Goal: Use online tool/utility: Use online tool/utility

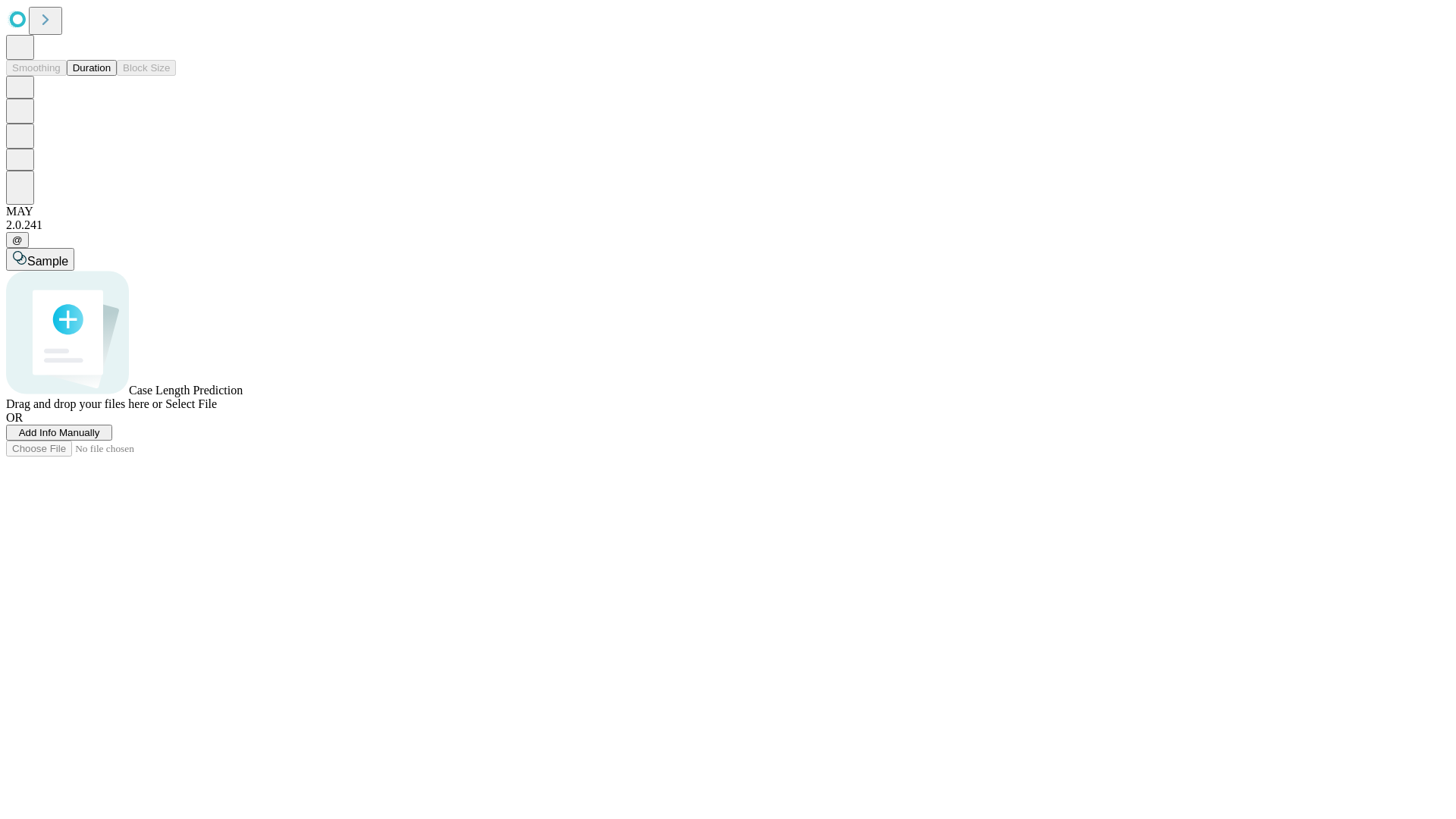
click at [111, 76] on button "Duration" at bounding box center [91, 68] width 50 height 16
click at [68, 255] on span "Sample" at bounding box center [48, 261] width 41 height 13
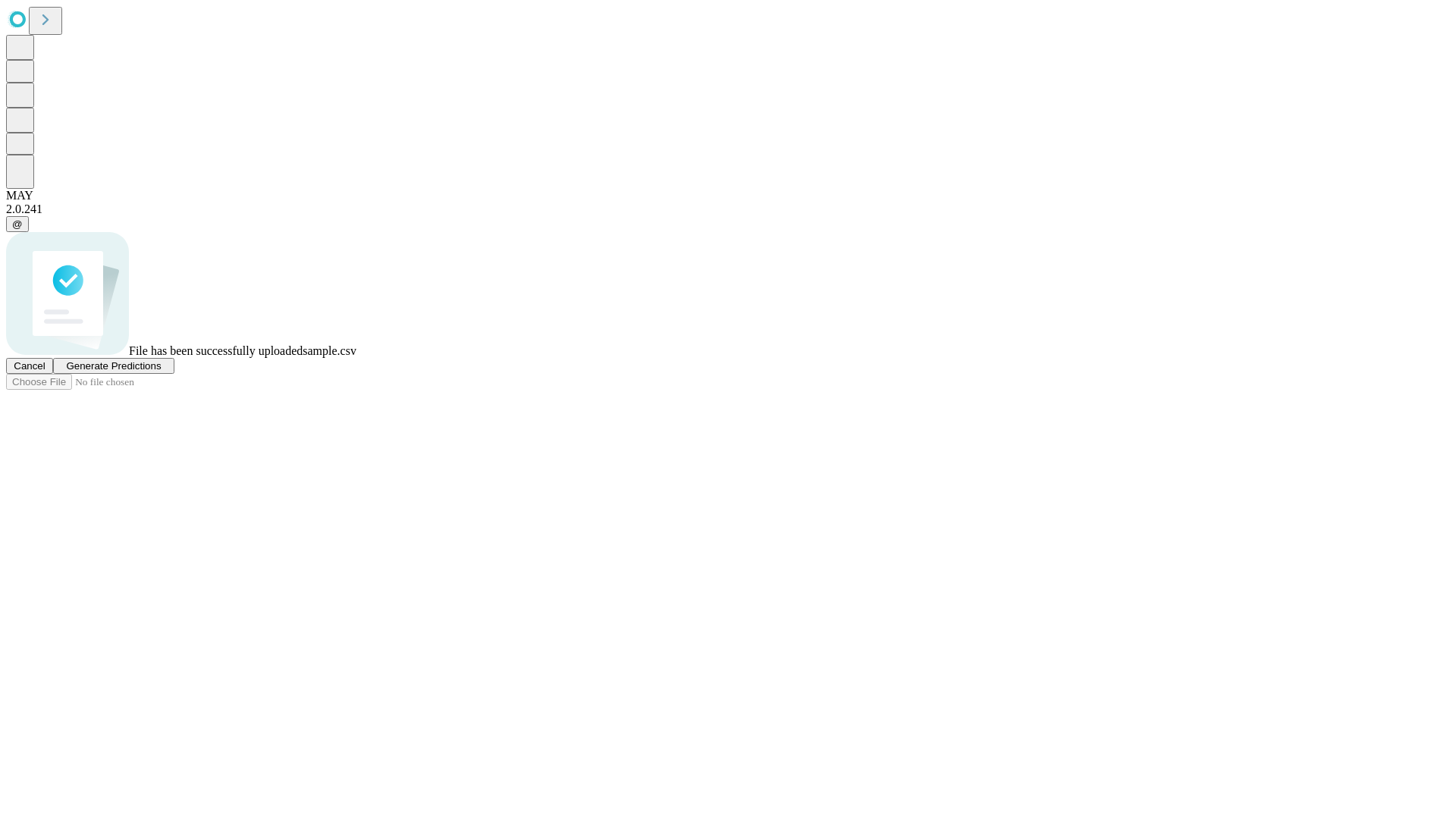
click at [161, 371] on span "Generate Predictions" at bounding box center [114, 365] width 95 height 11
